Goal: Task Accomplishment & Management: Manage account settings

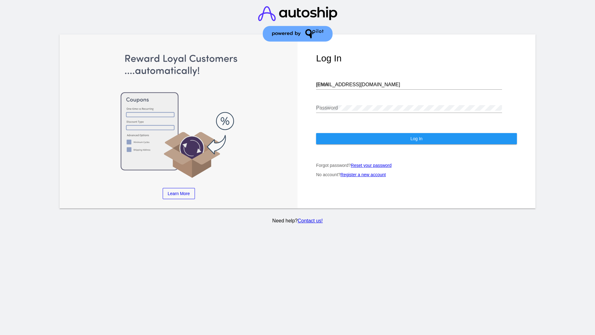
type input "[EMAIL_ADDRESS][DOMAIN_NAME]"
click at [416, 138] on span "Log In" at bounding box center [416, 138] width 12 height 5
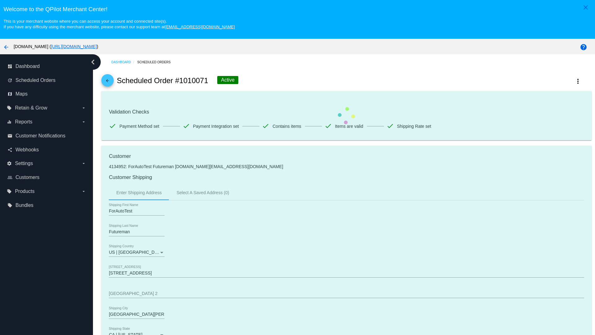
scroll to position [407, 0]
